Goal: Navigation & Orientation: Go to known website

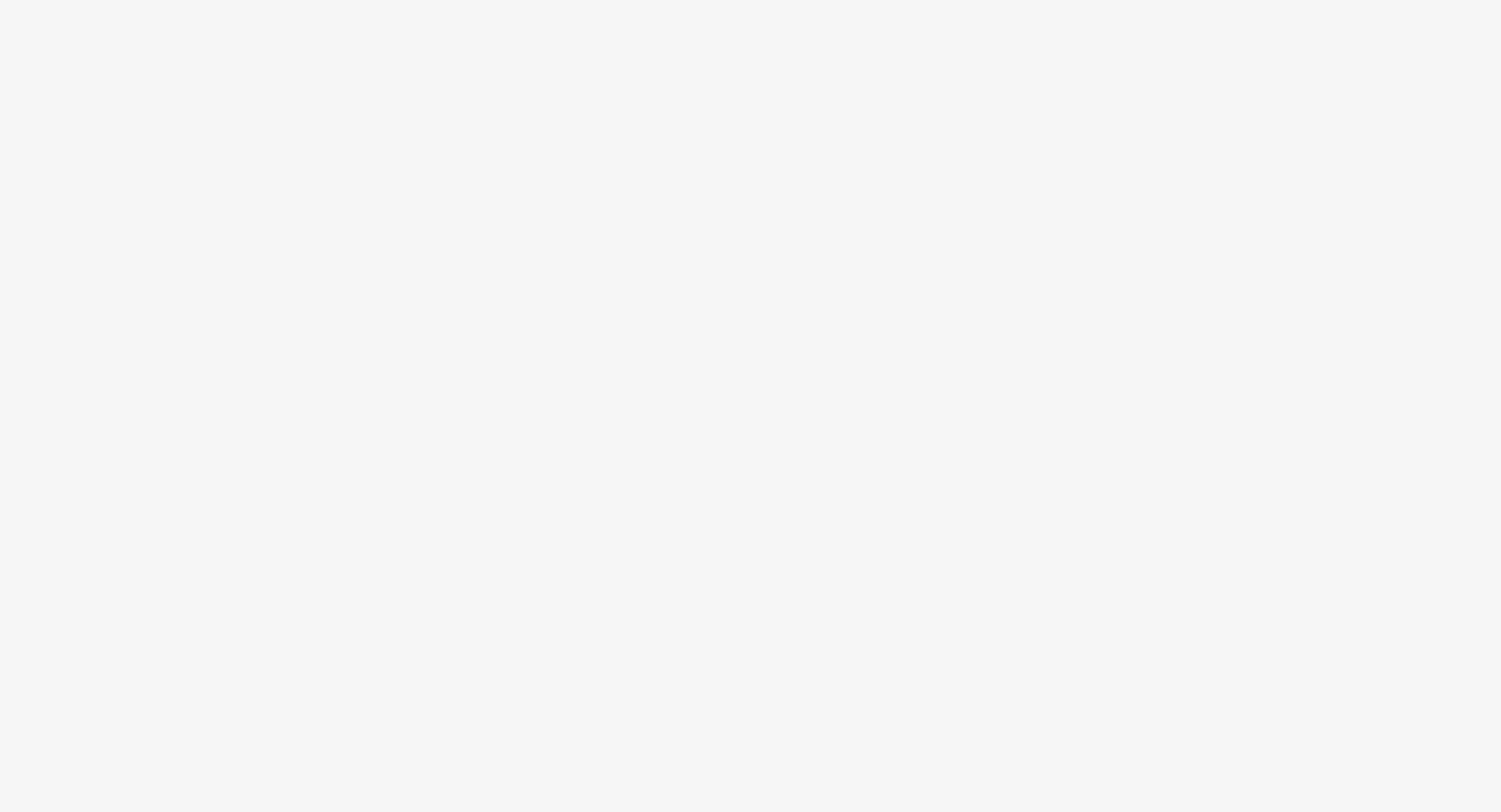
click at [84, 71] on body at bounding box center [750, 406] width 1501 height 812
